Goal: Task Accomplishment & Management: Manage account settings

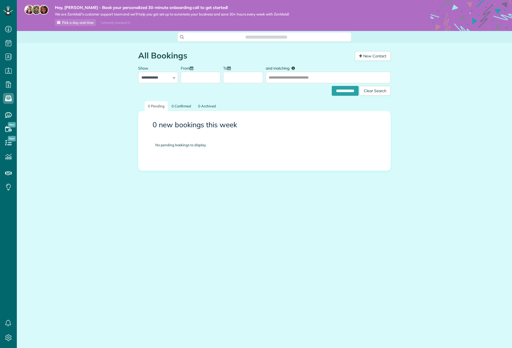
scroll to position [2, 2]
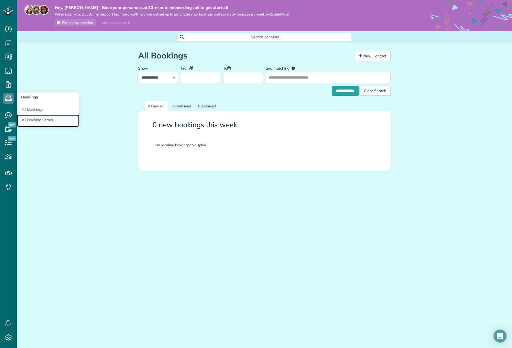
click at [43, 119] on link "All Booking Forms" at bounding box center [48, 121] width 62 height 12
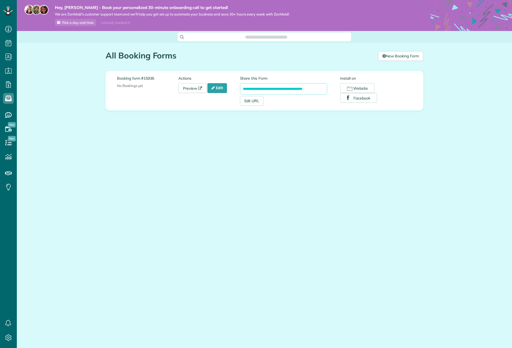
scroll to position [2, 2]
click at [198, 89] on link "Preview" at bounding box center [192, 88] width 28 height 10
click at [220, 86] on link "Edit" at bounding box center [217, 88] width 20 height 10
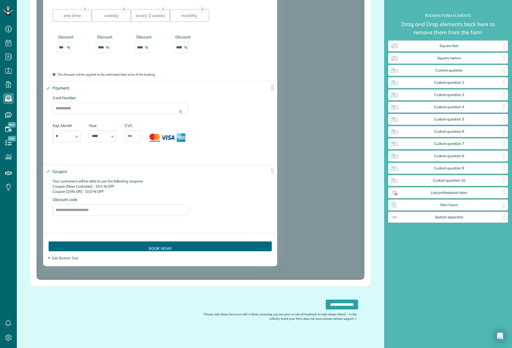
scroll to position [861, 0]
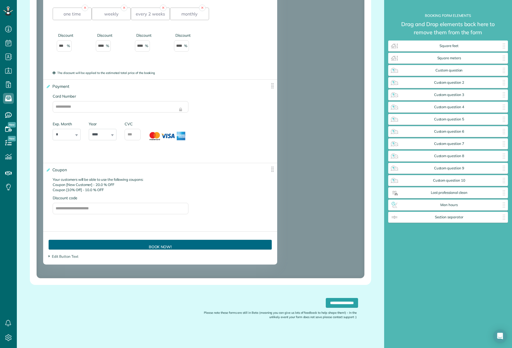
click at [273, 86] on img at bounding box center [272, 85] width 7 height 7
click at [238, 113] on div "Payment ******* Cancel Save Card Number Exp. Month * * * * * * * * * ** ** ** Y…" at bounding box center [160, 121] width 234 height 83
click at [48, 87] on icon at bounding box center [48, 86] width 4 height 4
click at [0, 0] on input "*******" at bounding box center [0, 0] width 0 height 0
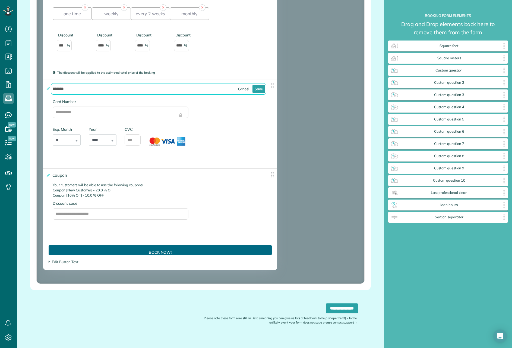
click at [140, 159] on div "Payment ******* Cancel Save Card Number Exp. Month * * * * * * * * * ** ** ** Y…" at bounding box center [160, 123] width 234 height 89
click at [246, 91] on link "Cancel" at bounding box center [244, 89] width 16 height 8
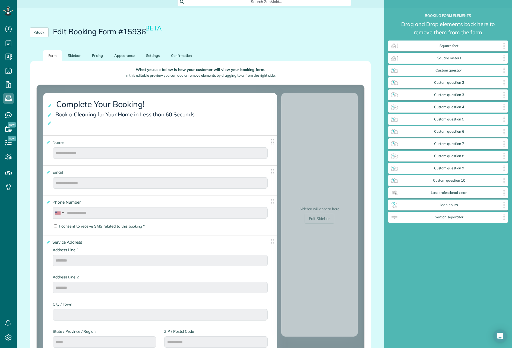
scroll to position [0, 0]
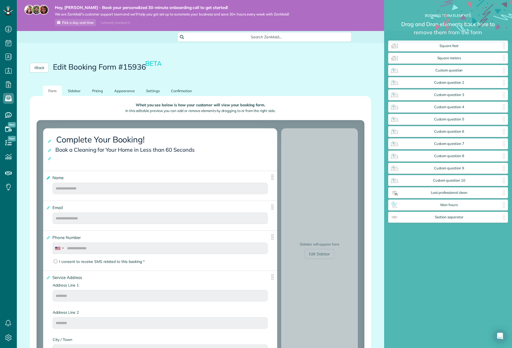
click at [49, 178] on icon at bounding box center [48, 178] width 4 height 4
click at [0, 0] on input "****" at bounding box center [0, 0] width 0 height 0
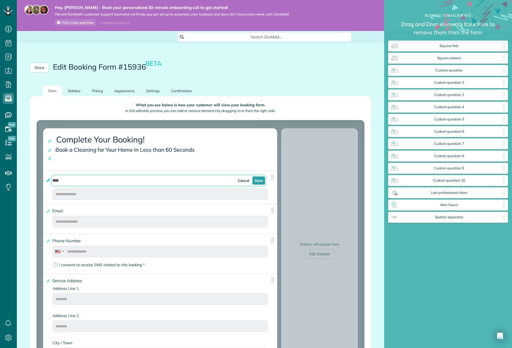
click at [48, 180] on icon at bounding box center [48, 180] width 4 height 4
click at [51, 180] on input "****" at bounding box center [158, 180] width 215 height 11
click at [49, 158] on icon at bounding box center [49, 158] width 5 height 4
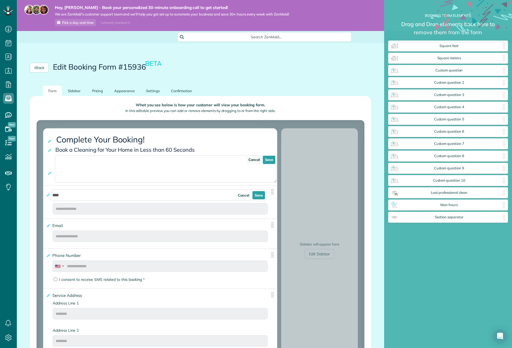
click at [259, 161] on link "Cancel" at bounding box center [254, 160] width 16 height 8
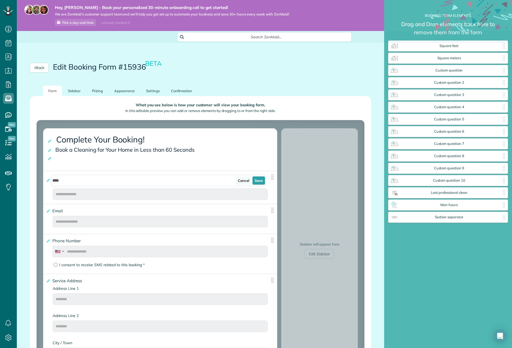
click at [250, 179] on link "Cancel" at bounding box center [244, 180] width 16 height 8
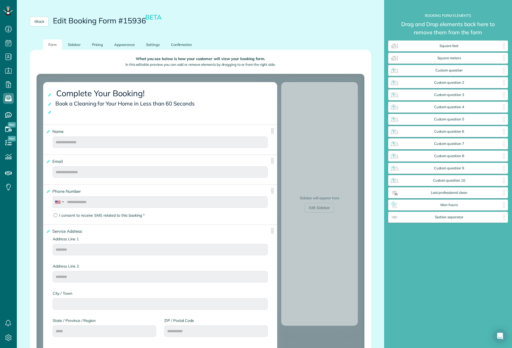
scroll to position [45, 0]
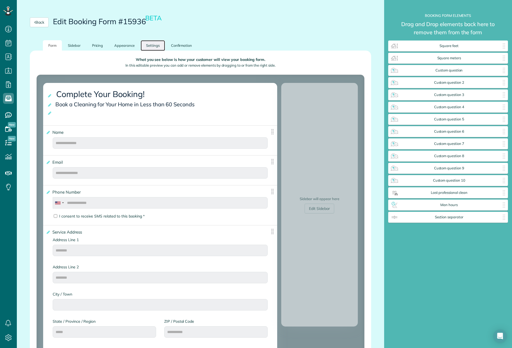
click at [150, 45] on link "Settings" at bounding box center [153, 45] width 24 height 11
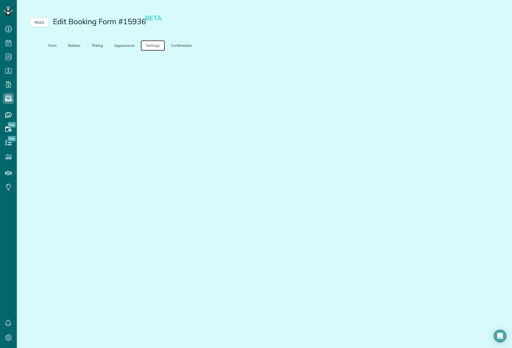
scroll to position [20, 0]
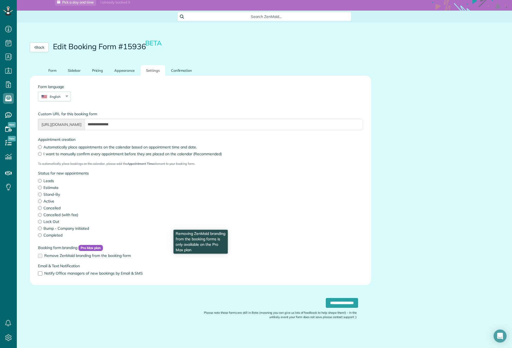
drag, startPoint x: 41, startPoint y: 256, endPoint x: 100, endPoint y: 228, distance: 65.7
click at [42, 255] on label "Remove ZenMaid branding from the booking form" at bounding box center [200, 255] width 325 height 4
click at [178, 68] on link "Confirmation" at bounding box center [182, 70] width 32 height 11
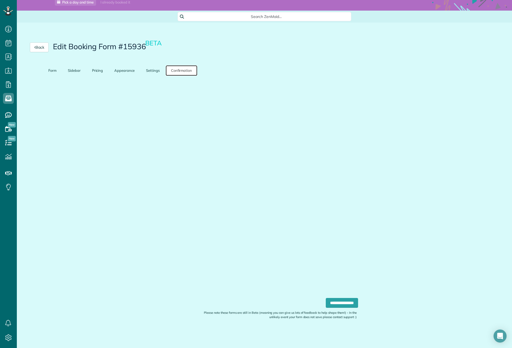
scroll to position [0, 0]
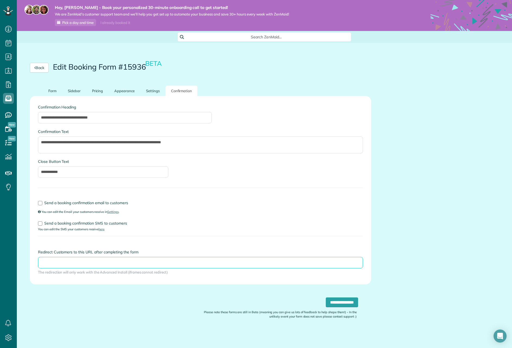
click at [61, 264] on input "Redirect Customers to this URL after completing the form" at bounding box center [200, 262] width 325 height 11
type input "**********"
click at [331, 304] on input "**********" at bounding box center [342, 302] width 32 height 10
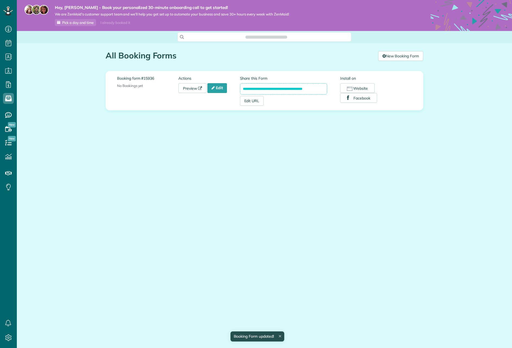
scroll to position [2, 2]
click at [213, 87] on icon at bounding box center [212, 88] width 3 height 4
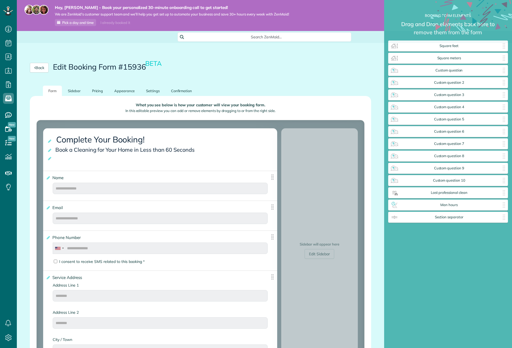
scroll to position [2, 0]
click at [156, 91] on link "Settings" at bounding box center [153, 91] width 24 height 11
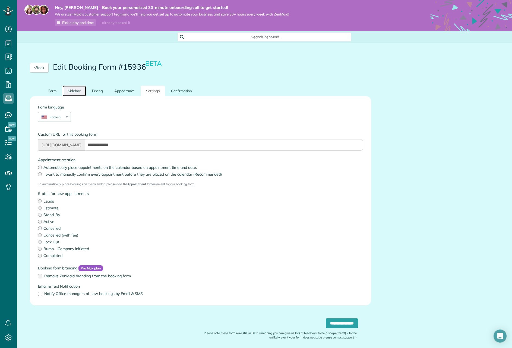
click at [72, 94] on link "Sidebar" at bounding box center [74, 91] width 24 height 11
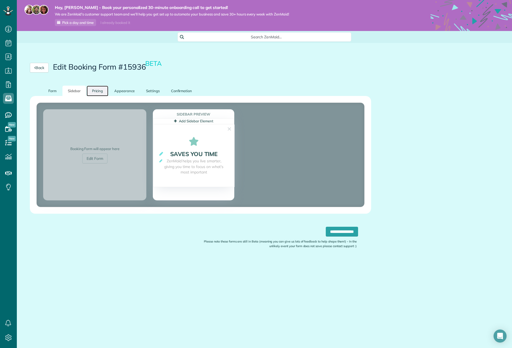
click at [97, 91] on link "Pricing" at bounding box center [98, 91] width 22 height 11
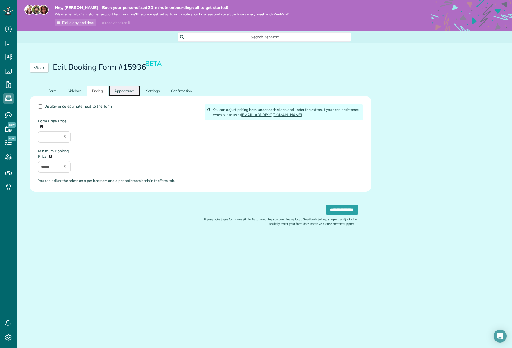
click at [125, 94] on link "Appearance" at bounding box center [124, 91] width 31 height 11
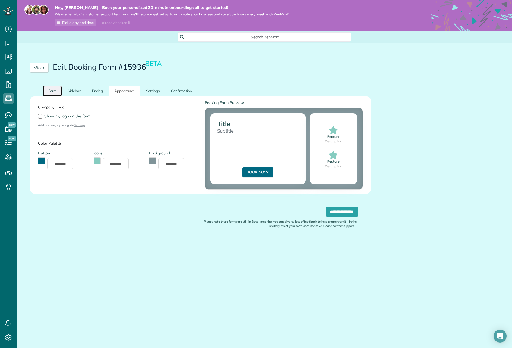
click at [56, 94] on link "Form" at bounding box center [52, 91] width 19 height 11
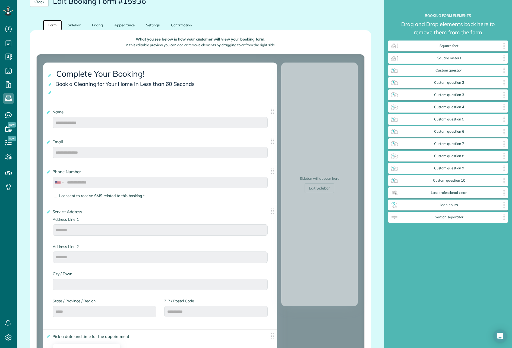
scroll to position [0, 0]
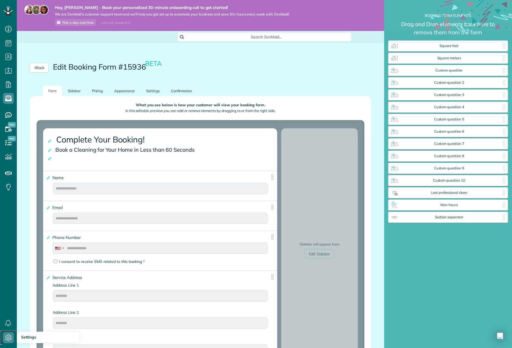
click at [6, 335] on use at bounding box center [8, 337] width 6 height 7
